Goal: Task Accomplishment & Management: Manage account settings

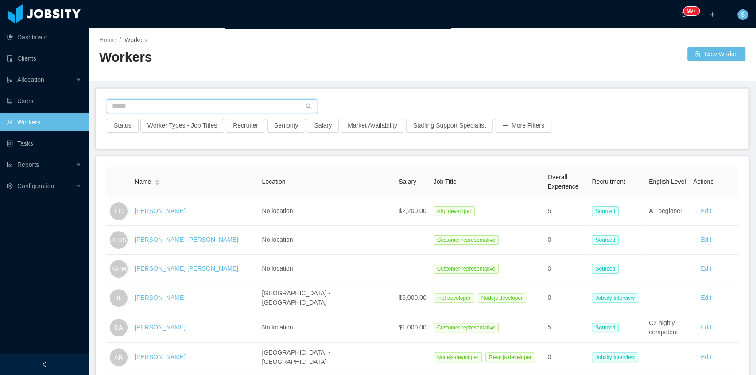
click at [207, 105] on input "text" at bounding box center [212, 106] width 210 height 14
paste input "**********"
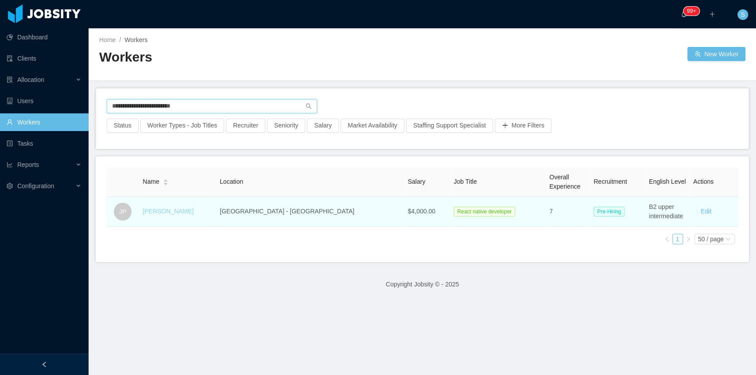
type input "**********"
click at [174, 214] on link "[PERSON_NAME]" at bounding box center [168, 211] width 51 height 7
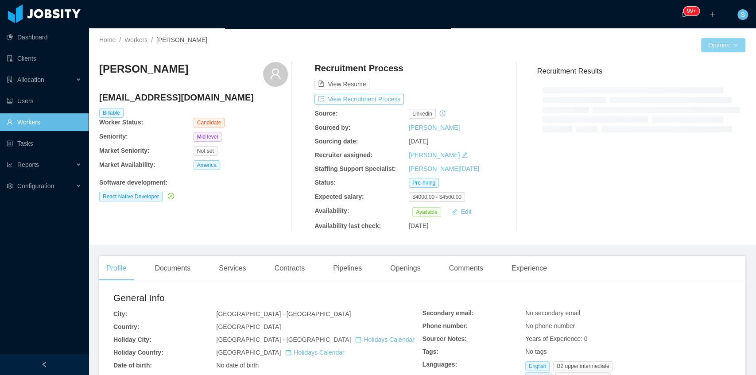
click at [735, 48] on button "Options" at bounding box center [723, 45] width 44 height 14
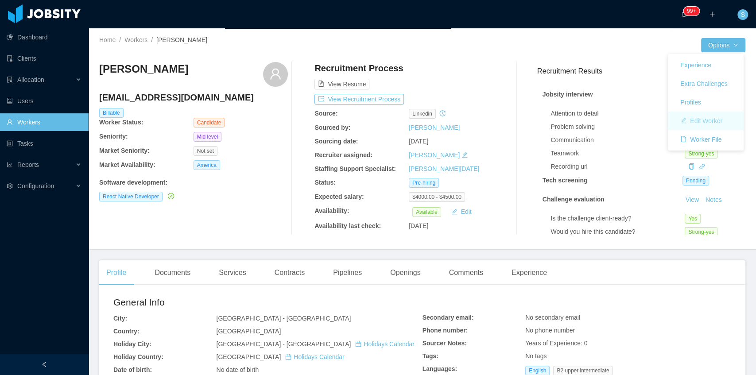
click at [699, 120] on button "Edit Worker" at bounding box center [701, 121] width 56 height 14
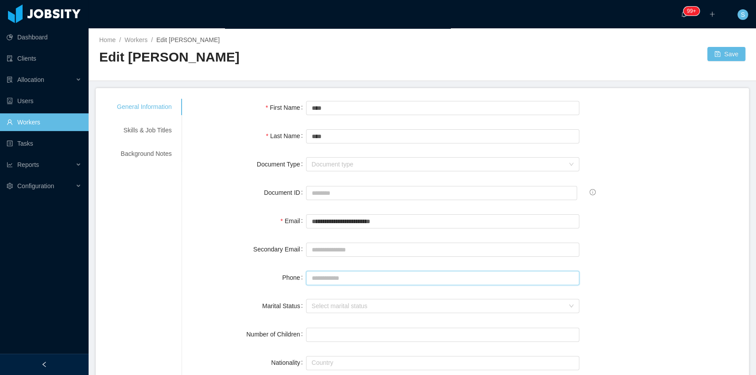
click at [322, 275] on input "Phone" at bounding box center [442, 278] width 273 height 14
paste input "**********"
type input "**********"
click at [711, 53] on button "Save" at bounding box center [726, 54] width 38 height 14
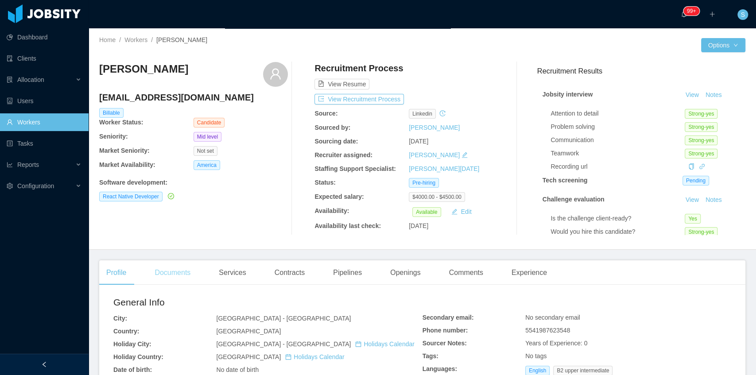
click at [184, 274] on div "Documents" at bounding box center [173, 272] width 50 height 25
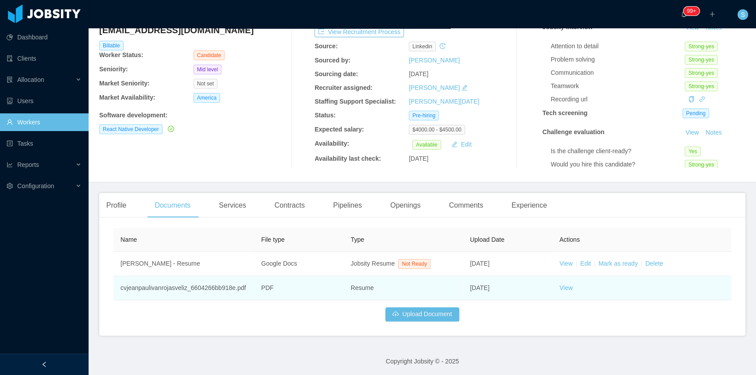
scroll to position [68, 0]
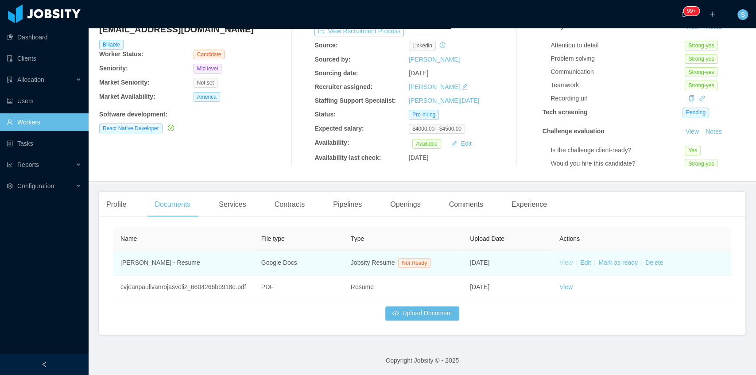
click at [565, 265] on link "View" at bounding box center [566, 262] width 13 height 7
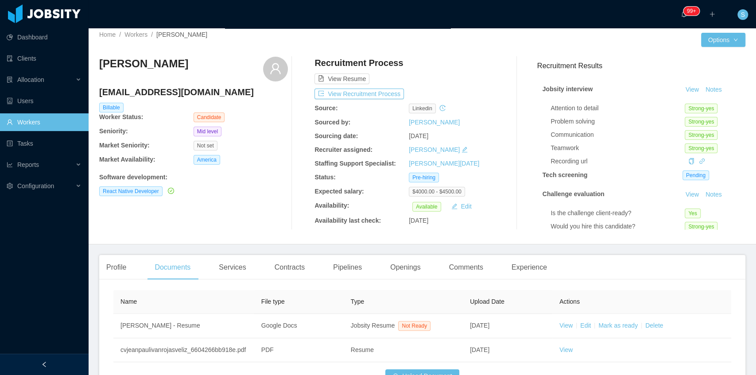
scroll to position [0, 0]
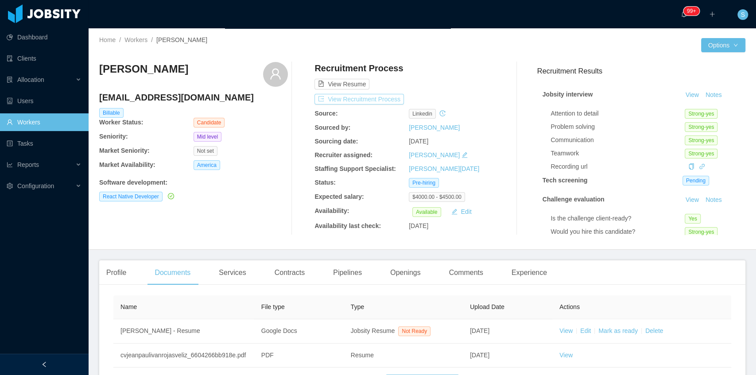
click at [358, 101] on button "View Recruitment Process" at bounding box center [359, 99] width 89 height 11
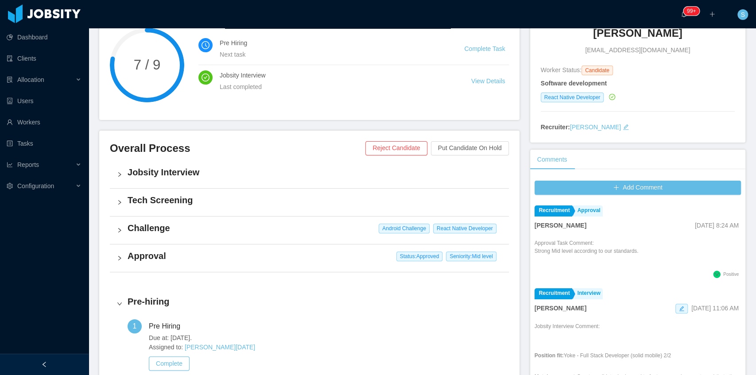
scroll to position [89, 0]
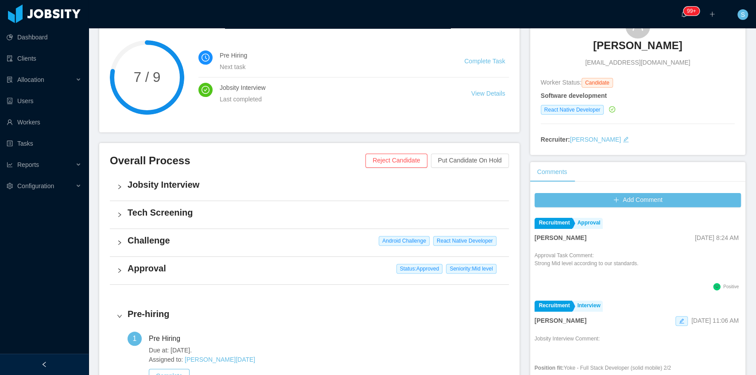
click at [172, 186] on h4 "Jobsity Interview" at bounding box center [315, 185] width 374 height 12
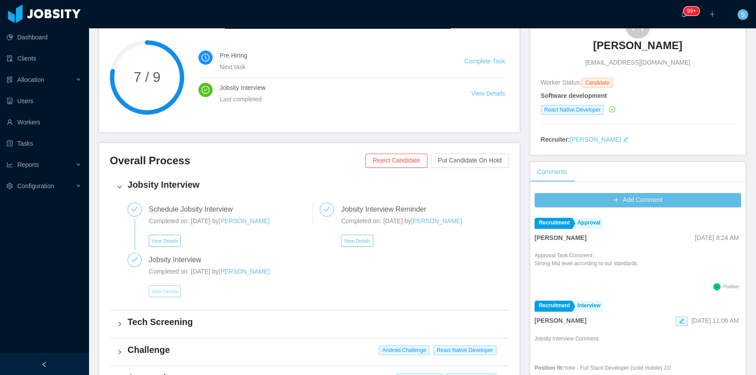
click at [163, 295] on button "View Details" at bounding box center [165, 291] width 32 height 12
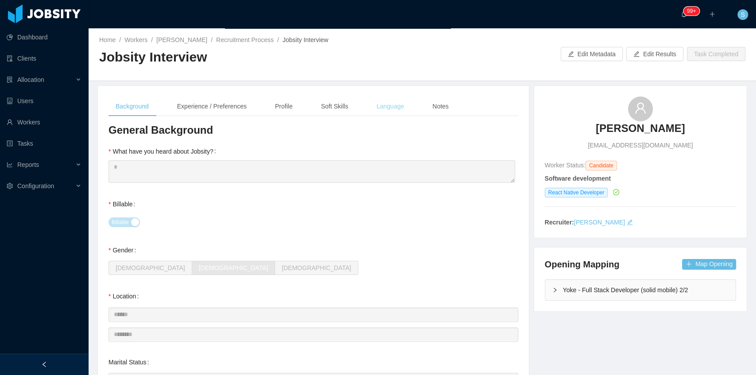
drag, startPoint x: 330, startPoint y: 105, endPoint x: 372, endPoint y: 104, distance: 41.6
click at [331, 105] on div "Soft Skills" at bounding box center [334, 107] width 41 height 20
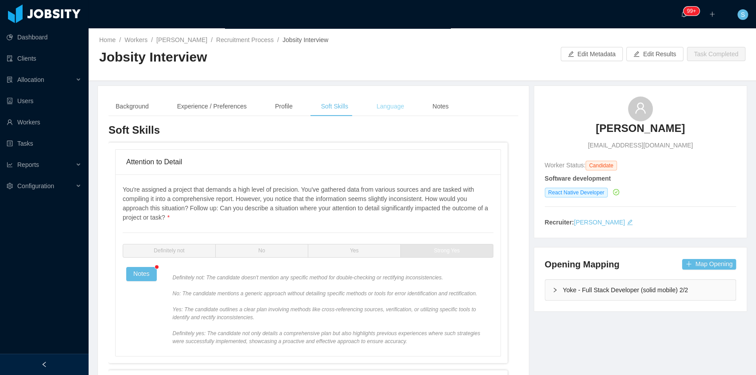
click at [373, 104] on div "Language" at bounding box center [390, 107] width 42 height 20
